Goal: Information Seeking & Learning: Learn about a topic

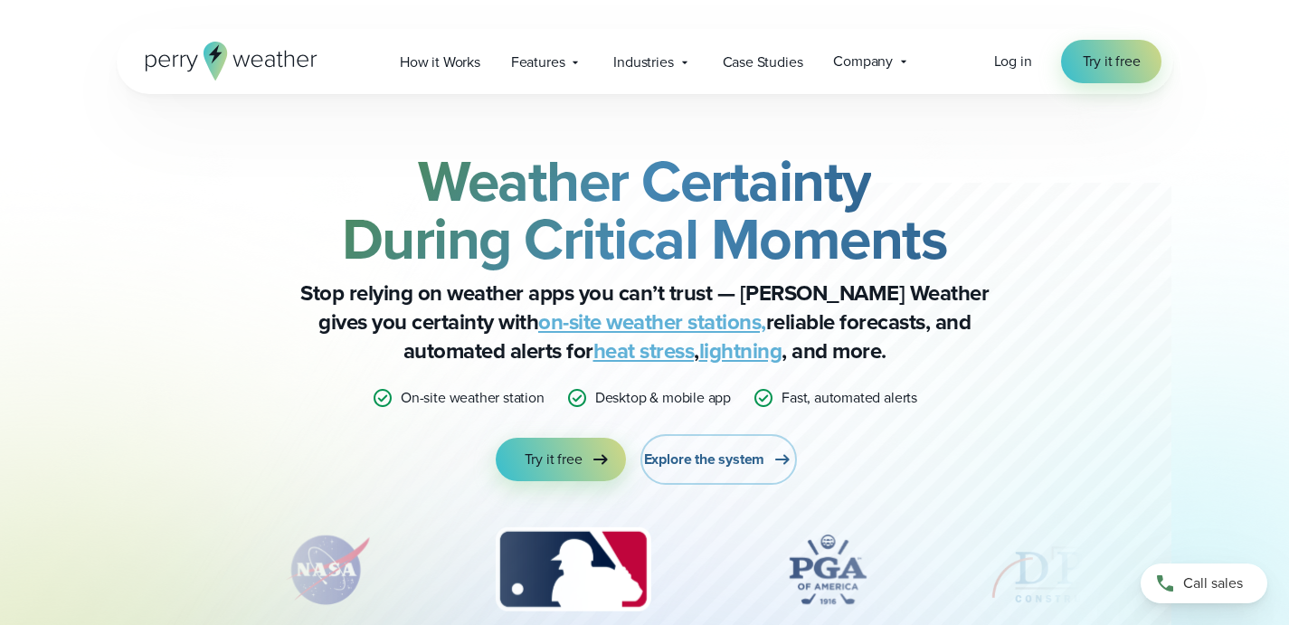
click at [710, 457] on span "Explore the system" at bounding box center [704, 460] width 121 height 22
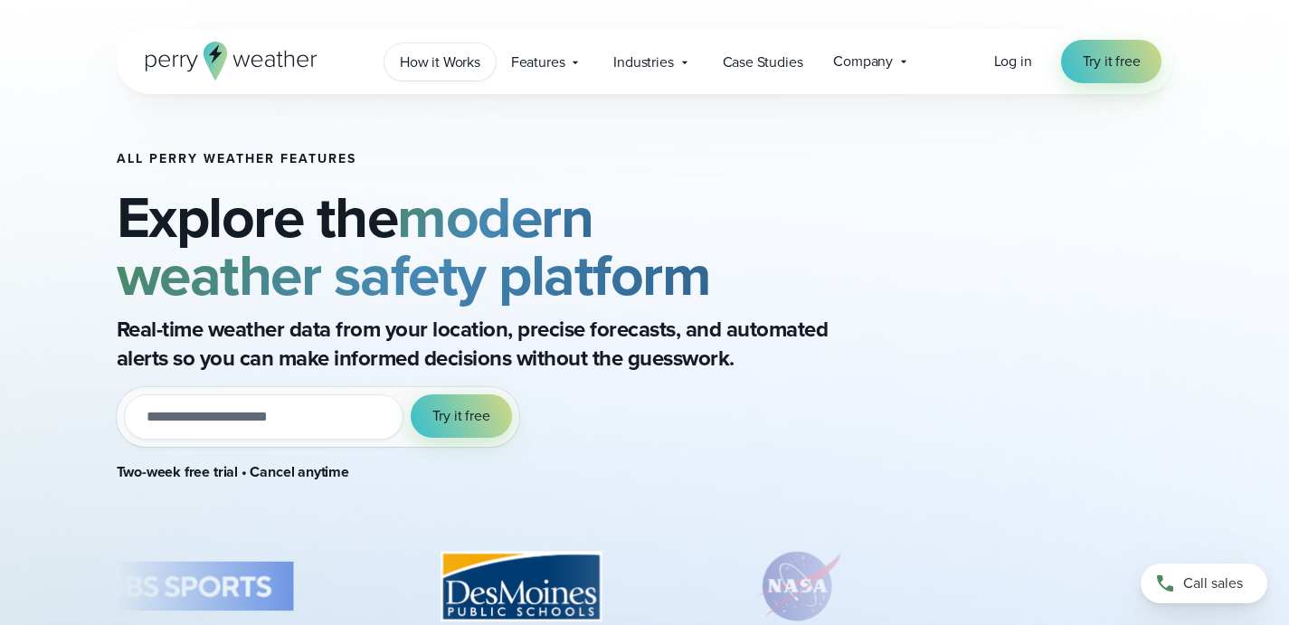
click at [464, 59] on span "How it Works" at bounding box center [440, 63] width 81 height 22
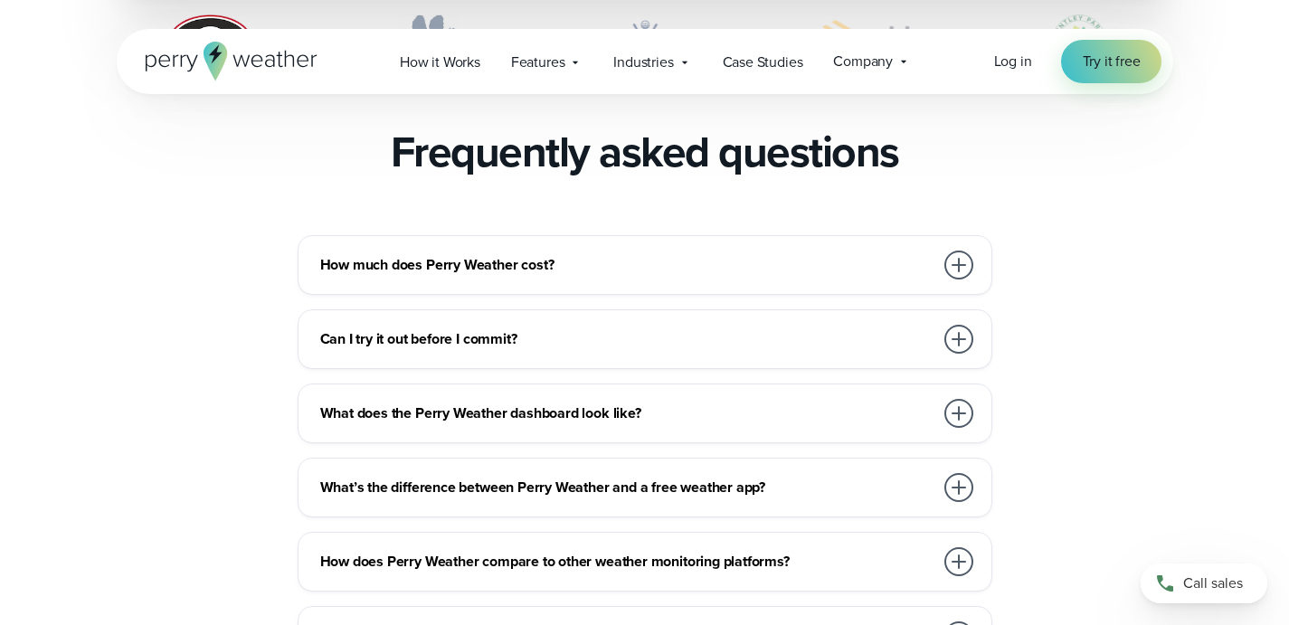
scroll to position [3932, 0]
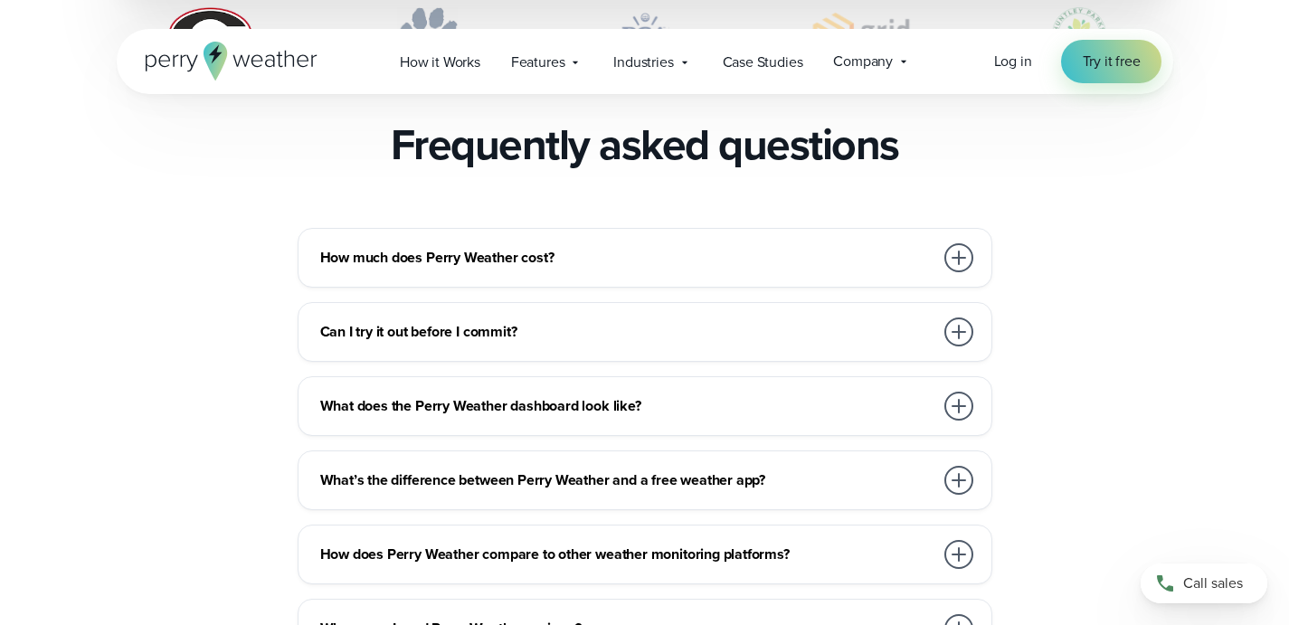
click at [959, 243] on div at bounding box center [959, 257] width 29 height 29
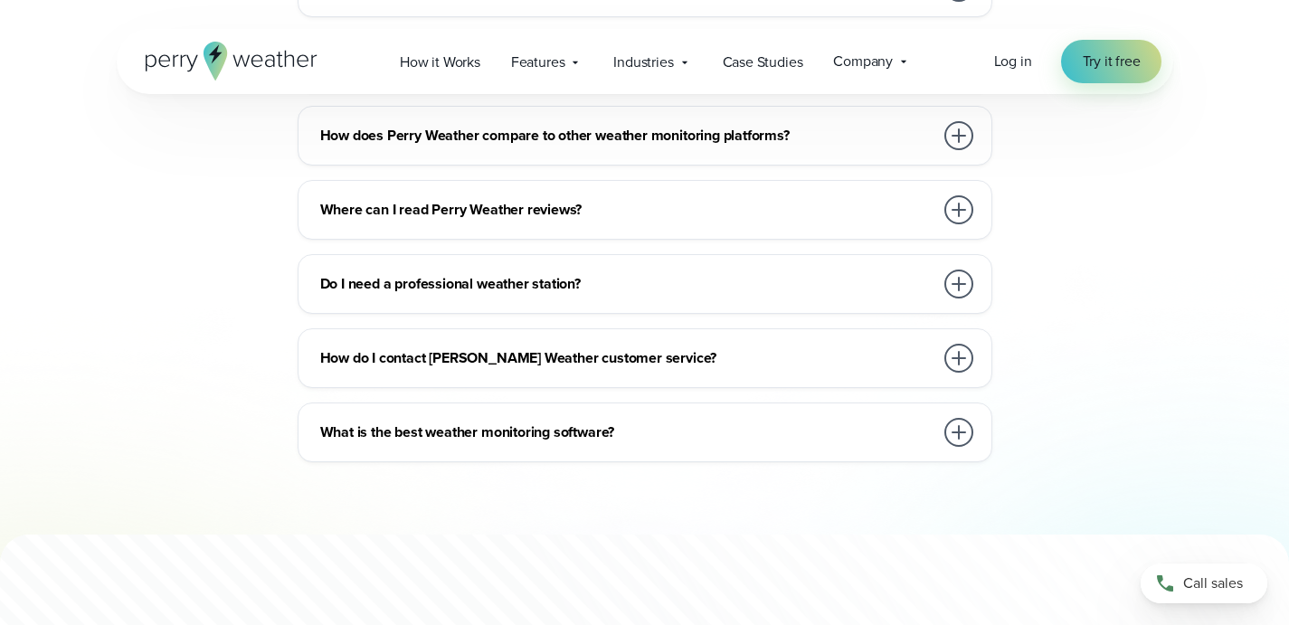
scroll to position [4431, 0]
click at [965, 269] on div at bounding box center [959, 283] width 29 height 29
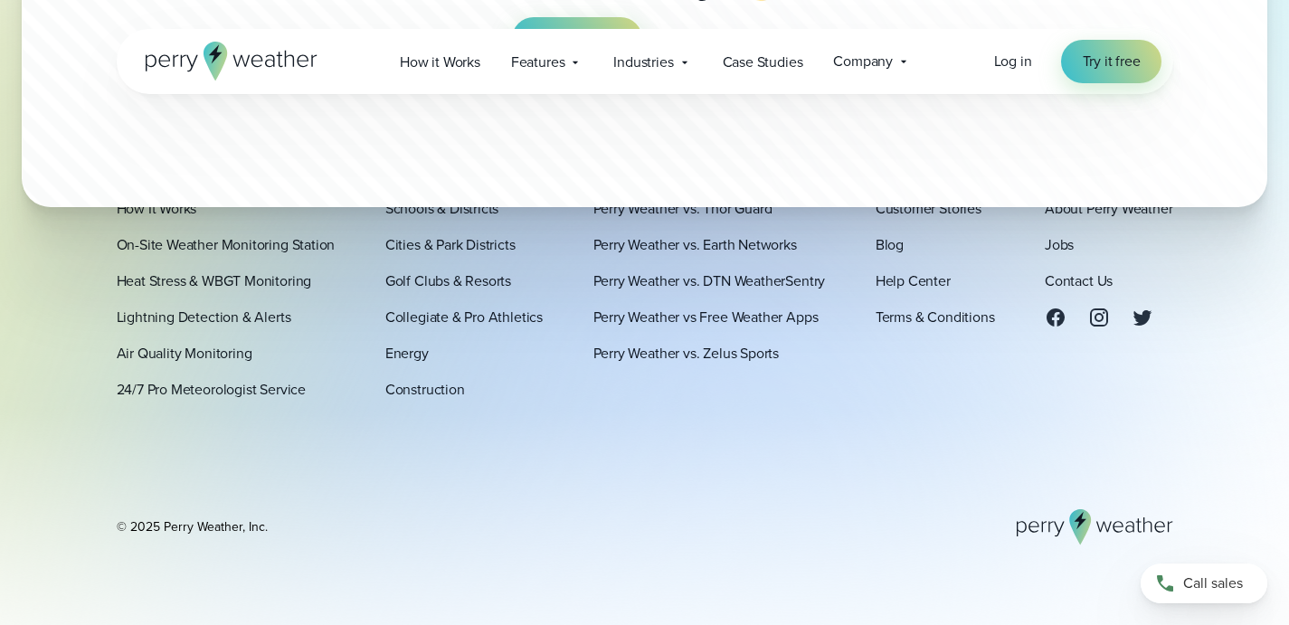
scroll to position [5483, 0]
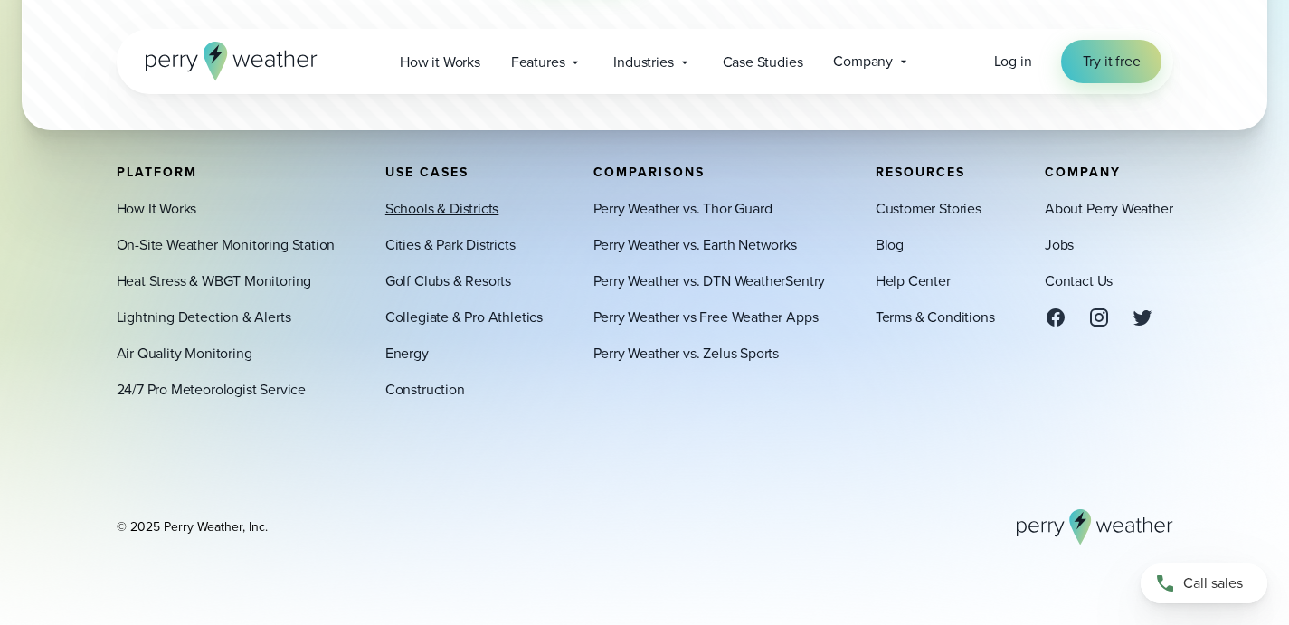
click at [444, 206] on link "Schools & Districts" at bounding box center [442, 209] width 114 height 22
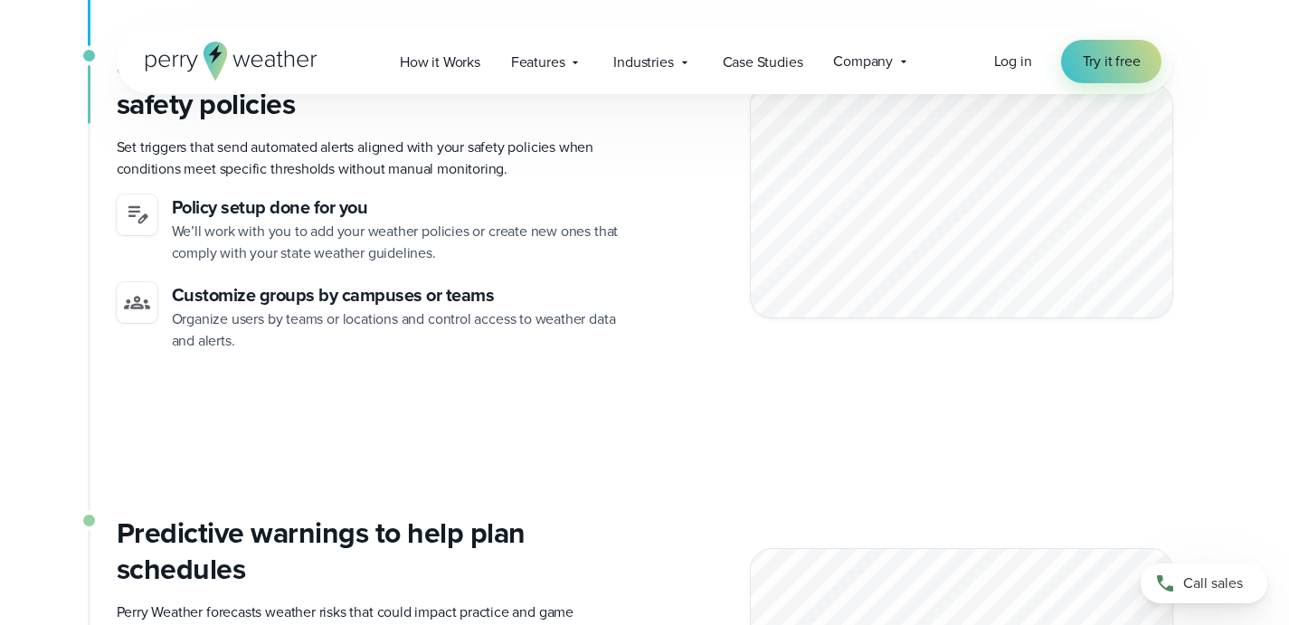
scroll to position [4551, 0]
